Goal: Transaction & Acquisition: Obtain resource

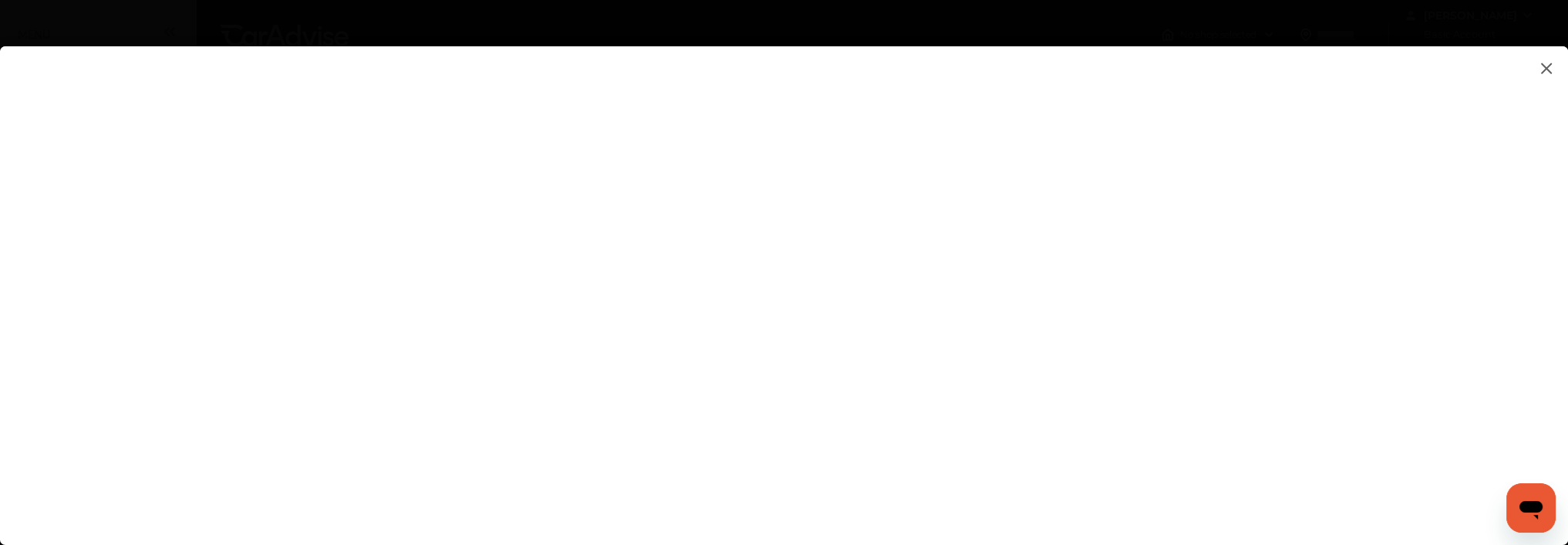
click at [1292, 303] on flutter-view at bounding box center [784, 280] width 1568 height 467
click at [1556, 69] on flutter-view at bounding box center [784, 280] width 1568 height 467
click at [1542, 68] on img at bounding box center [1547, 69] width 19 height 20
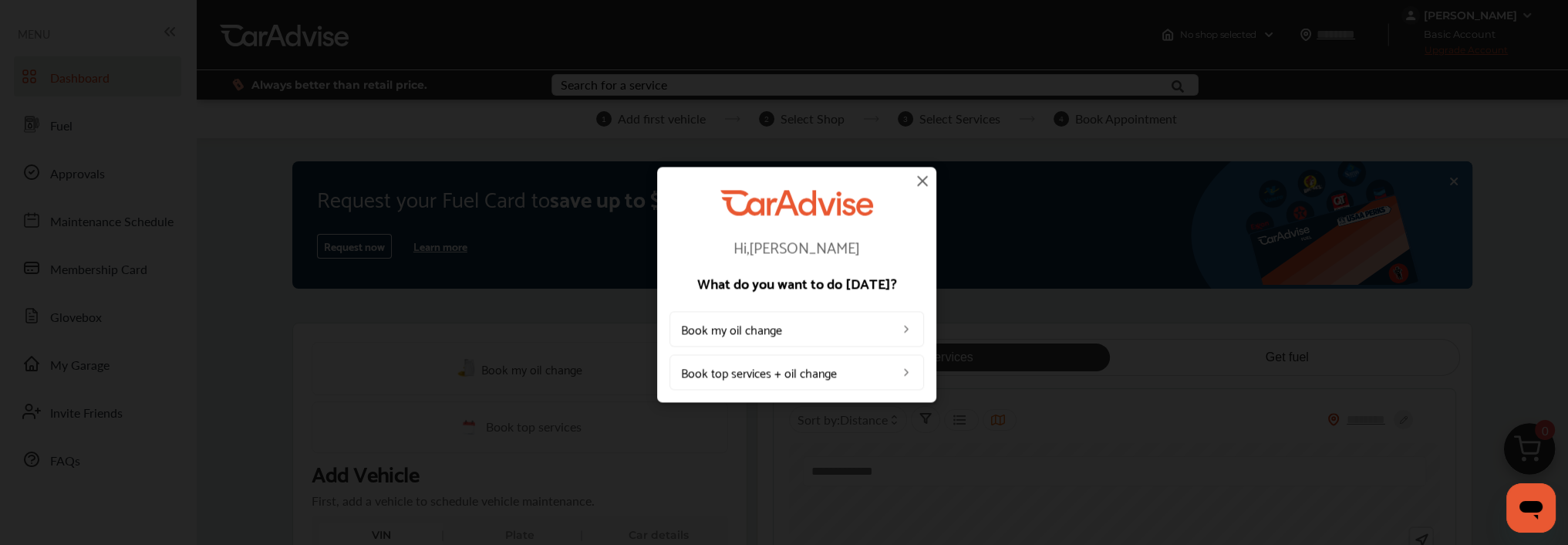
click at [923, 187] on img at bounding box center [923, 180] width 19 height 19
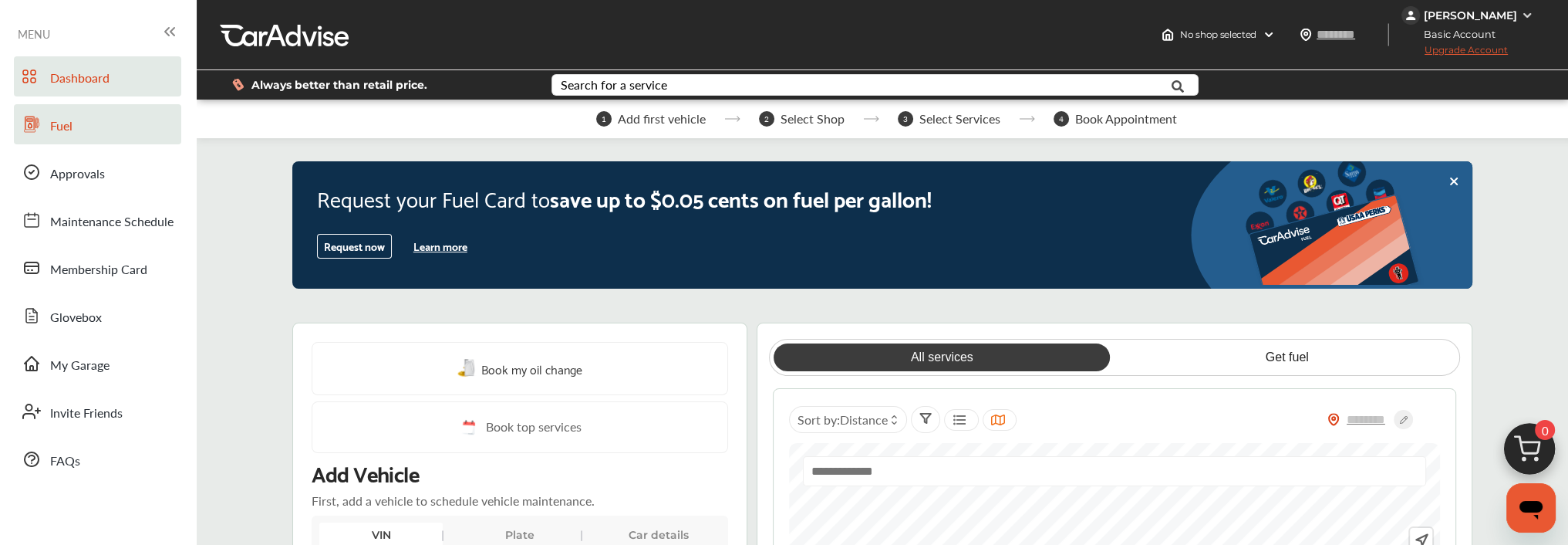
click at [62, 125] on span "Fuel" at bounding box center [61, 127] width 22 height 20
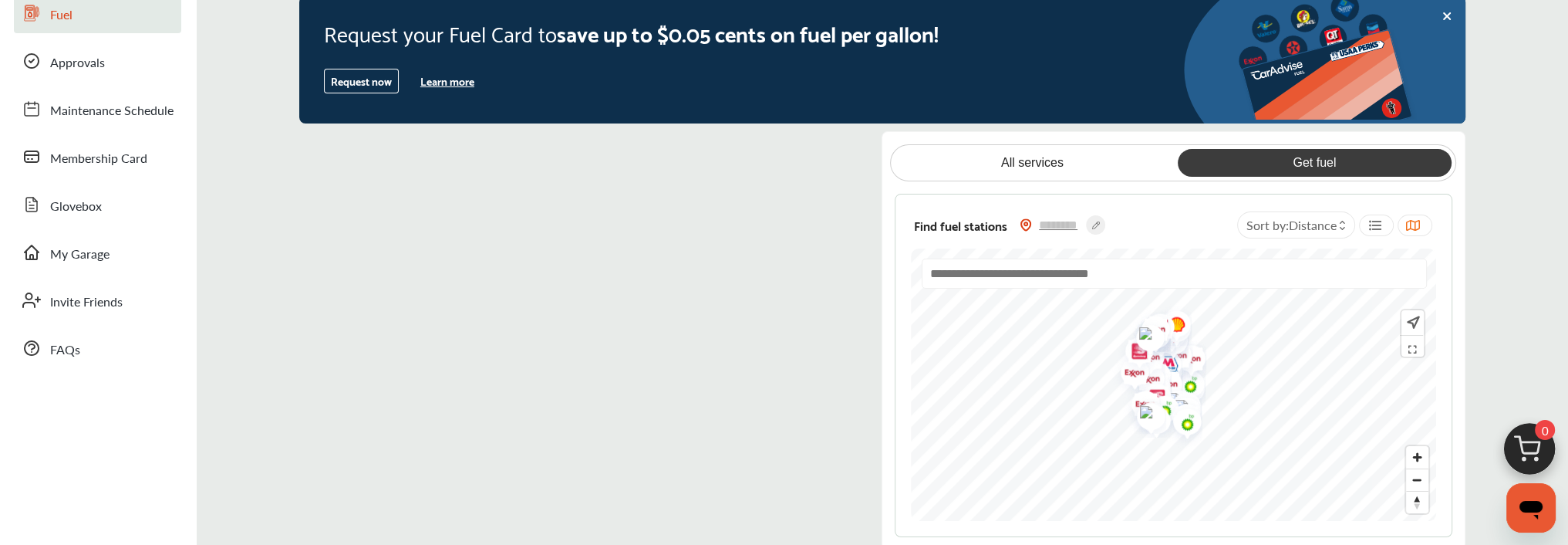
scroll to position [154, 0]
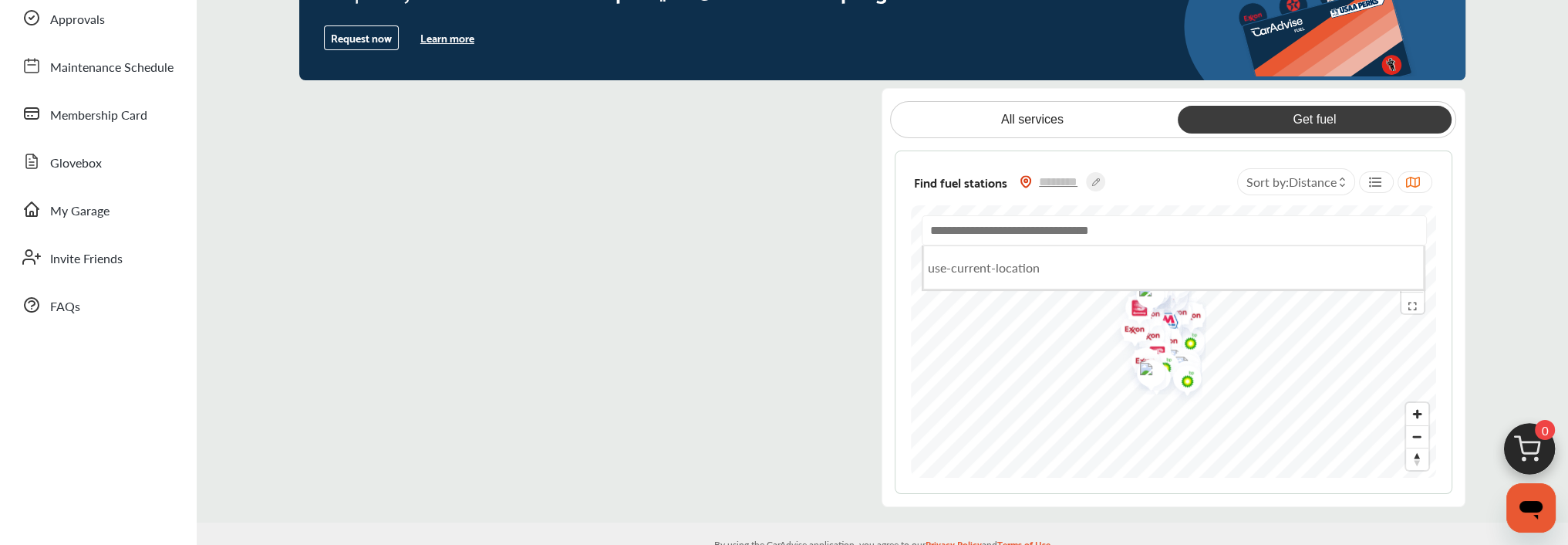
click at [985, 237] on input "text" at bounding box center [1175, 230] width 506 height 30
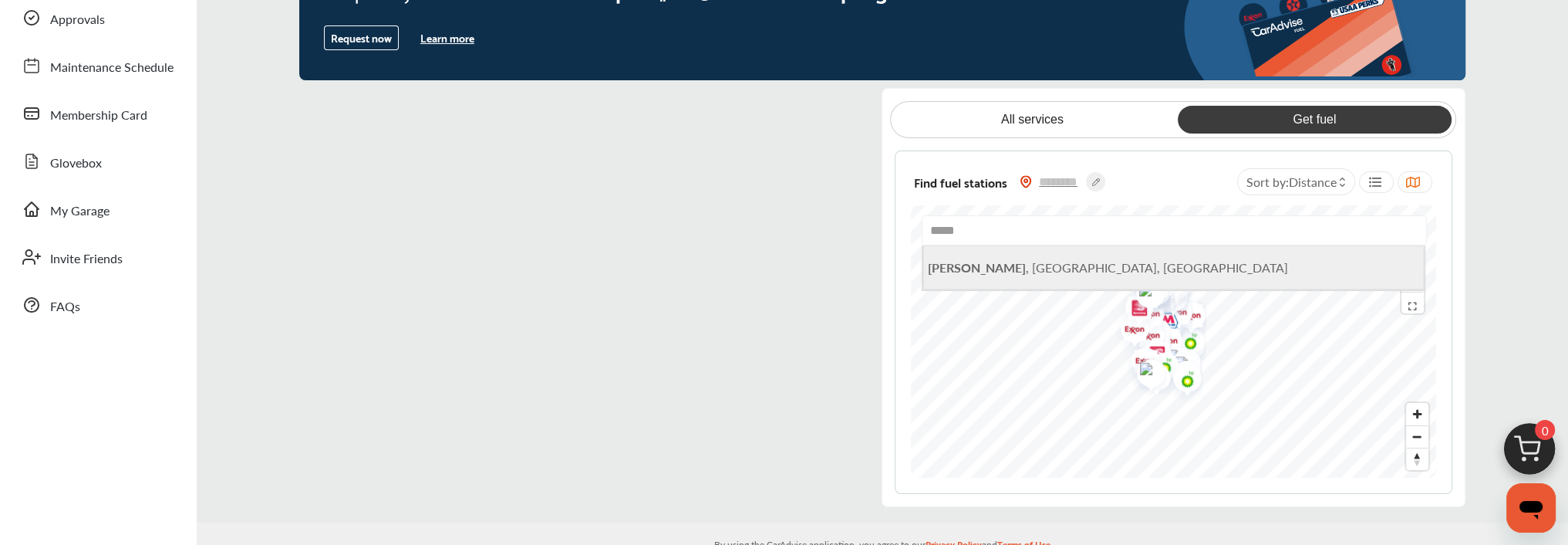
click at [982, 273] on span "Hobbs , [GEOGRAPHIC_DATA], [GEOGRAPHIC_DATA]" at bounding box center [1108, 268] width 360 height 18
type input "**********"
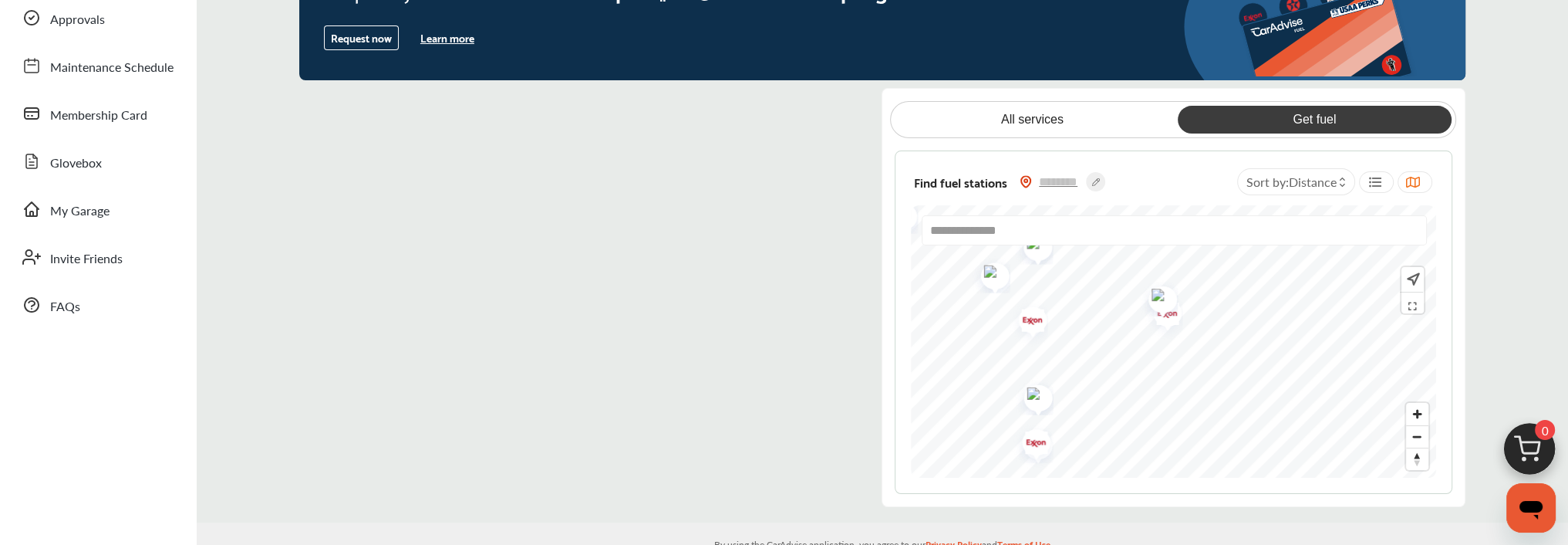
click at [1131, 391] on html "My Account Dashboard Approvals Maintenance Schedule Membership Card Fuel Gloveb…" at bounding box center [784, 118] width 1568 height 545
click at [1074, 500] on div "**********" at bounding box center [1173, 298] width 584 height 419
click at [1139, 391] on html "My Account Dashboard Approvals Maintenance Schedule Membership Card Fuel Gloveb…" at bounding box center [784, 118] width 1568 height 545
click at [1148, 478] on div "**********" at bounding box center [1174, 322] width 558 height 343
click at [1142, 293] on img "Map marker" at bounding box center [1137, 292] width 41 height 38
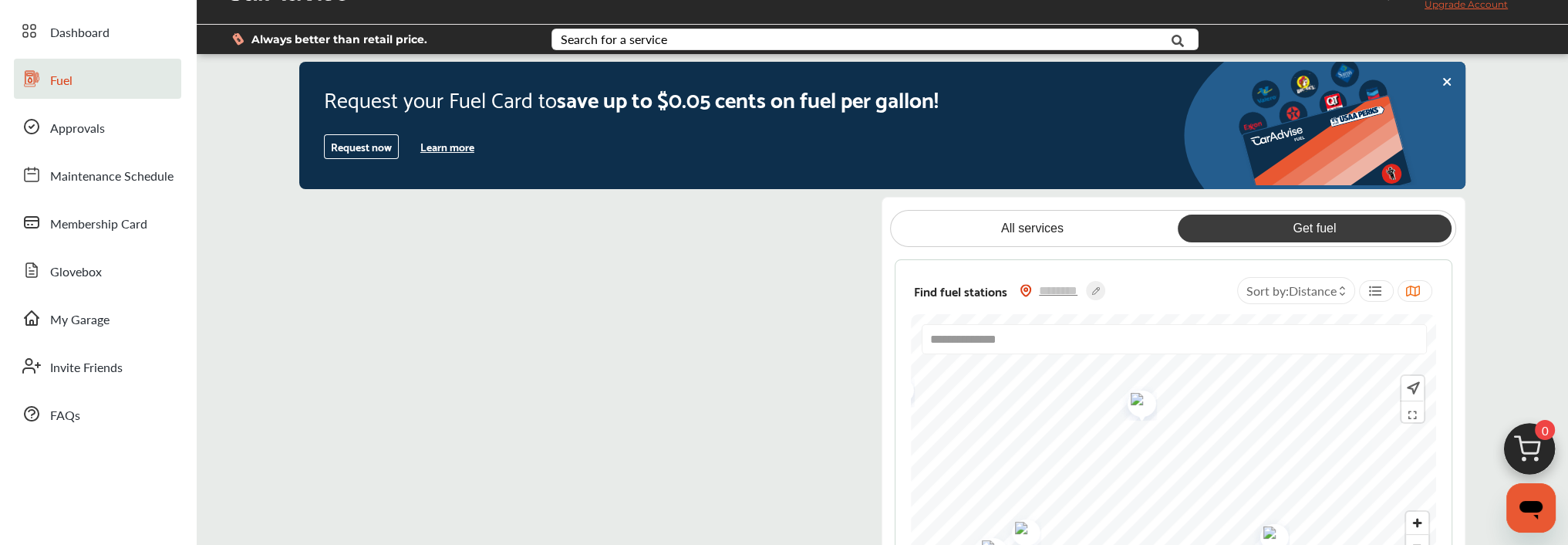
scroll to position [0, 0]
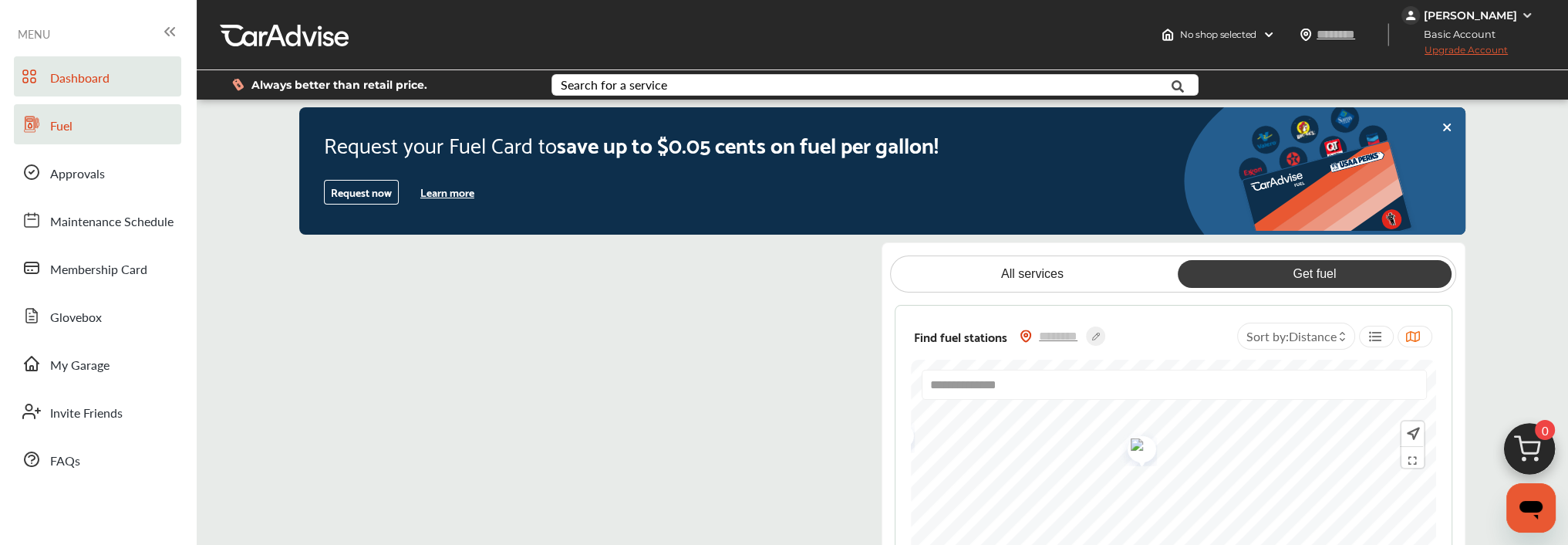
click at [56, 79] on span "Dashboard" at bounding box center [79, 78] width 60 height 20
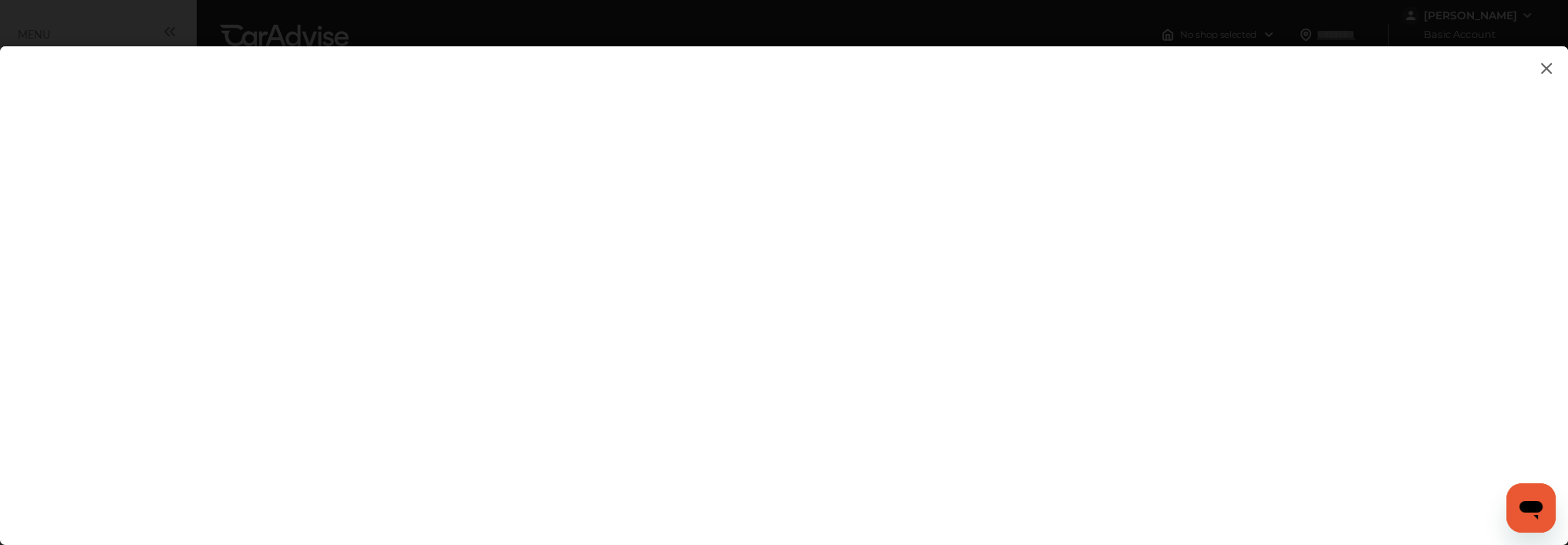
click at [999, 354] on flutter-view at bounding box center [784, 280] width 1568 height 467
click at [801, 359] on flutter-view at bounding box center [784, 280] width 1568 height 467
